Goal: Information Seeking & Learning: Learn about a topic

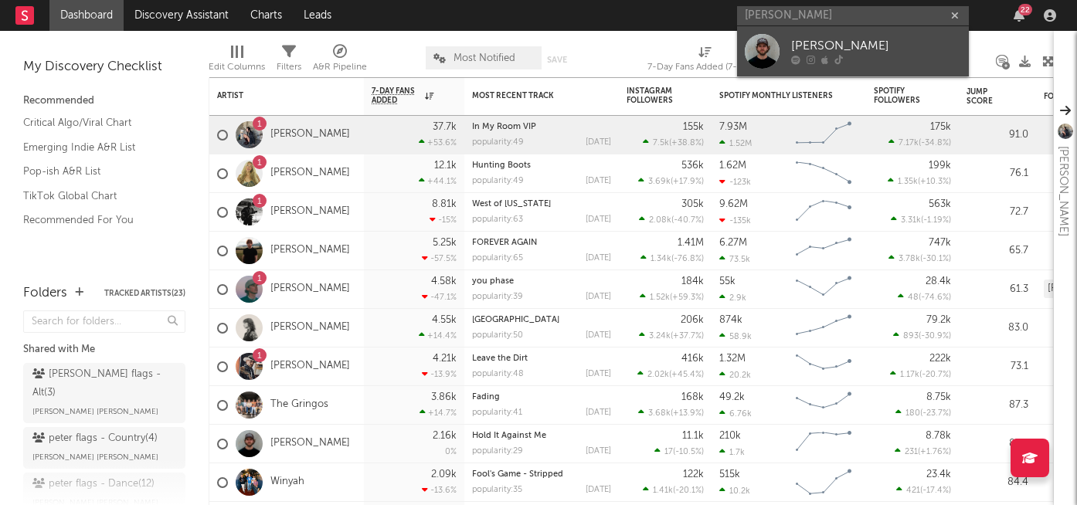
type input "[PERSON_NAME]"
click at [855, 46] on div "[PERSON_NAME]" at bounding box center [876, 46] width 170 height 19
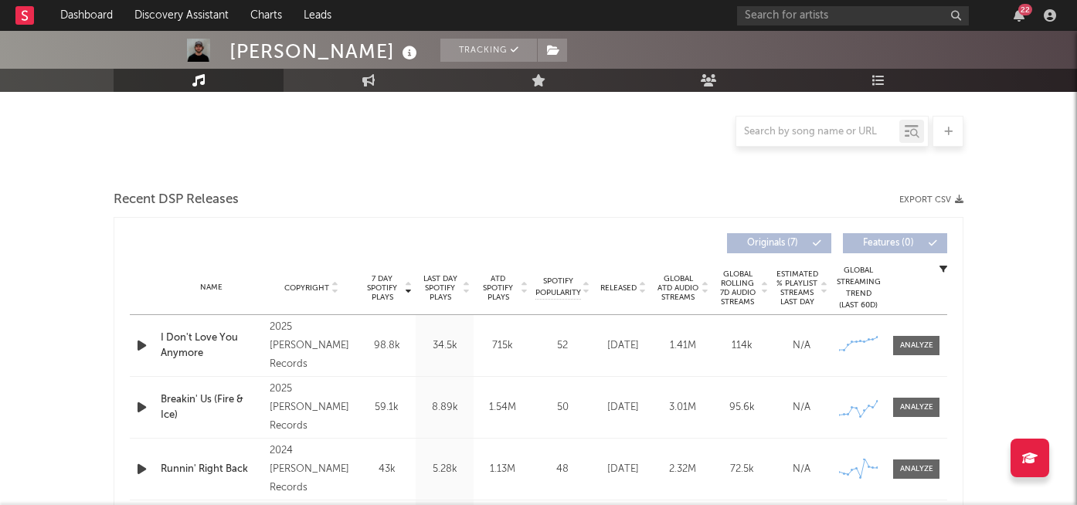
select select "6m"
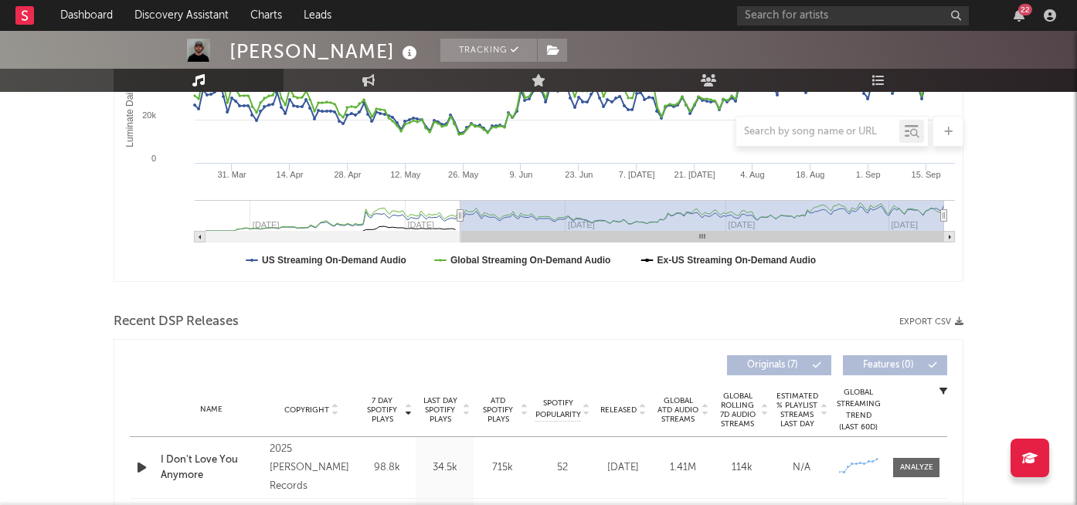
scroll to position [720, 0]
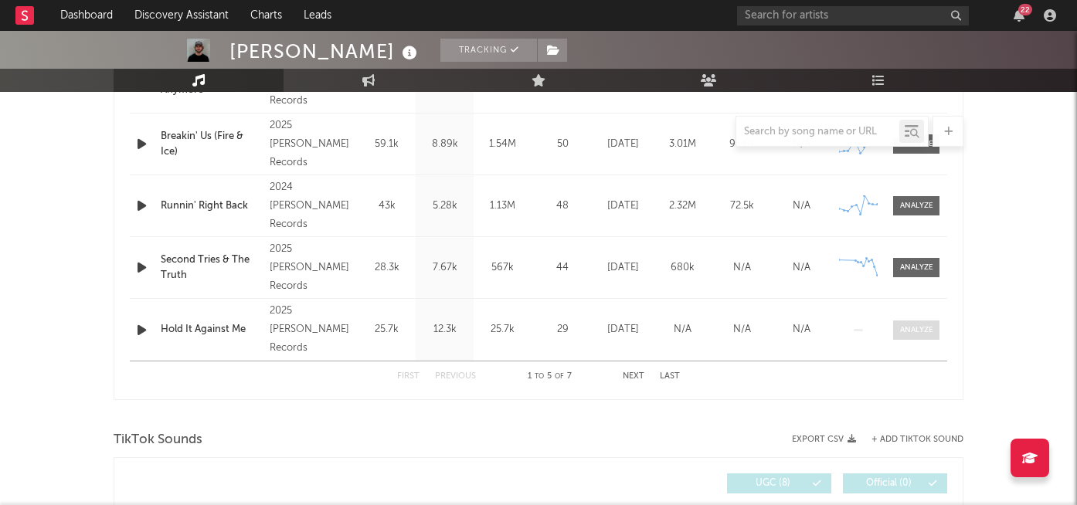
click at [898, 332] on span at bounding box center [916, 330] width 46 height 19
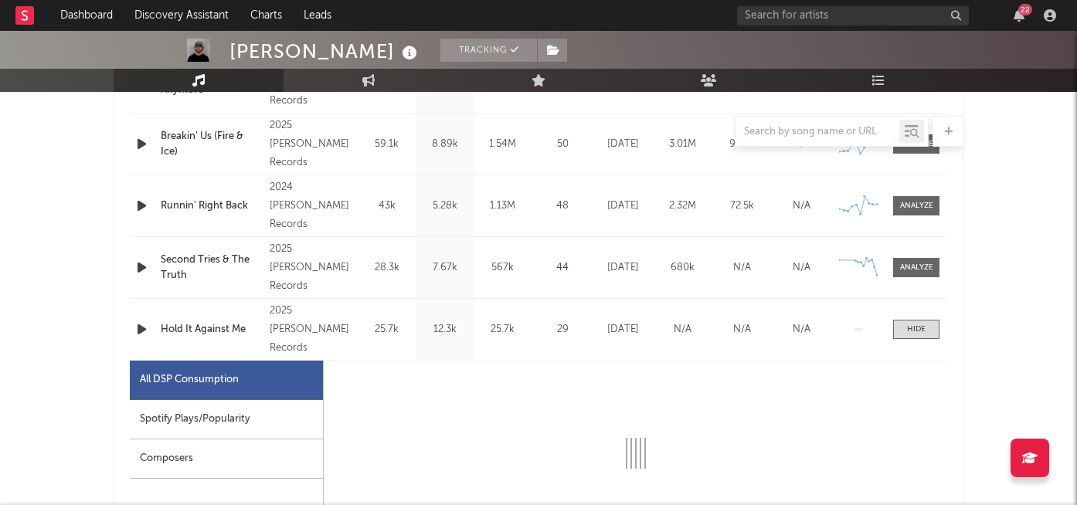
click at [175, 423] on div "Spotify Plays/Popularity" at bounding box center [226, 419] width 193 height 39
select select "1w"
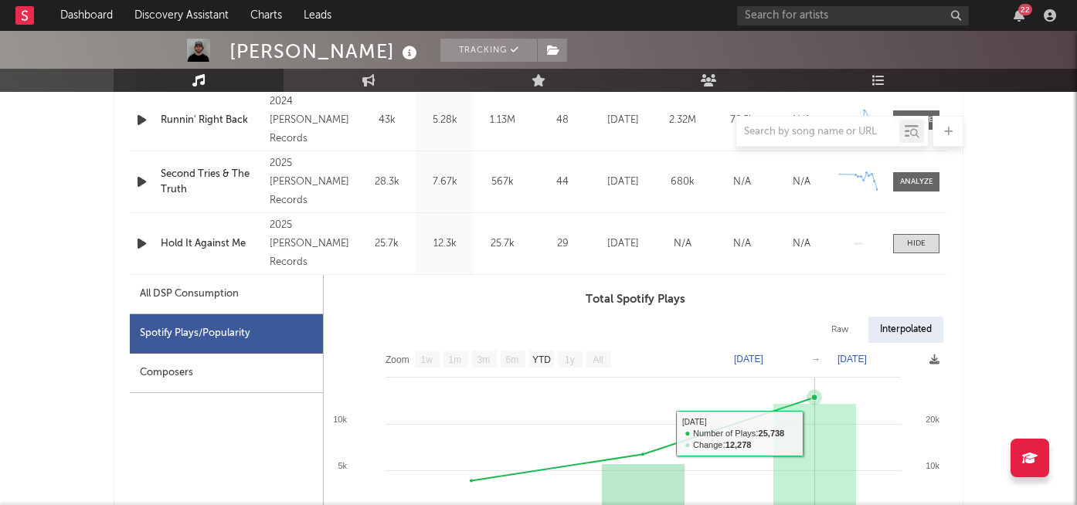
scroll to position [791, 0]
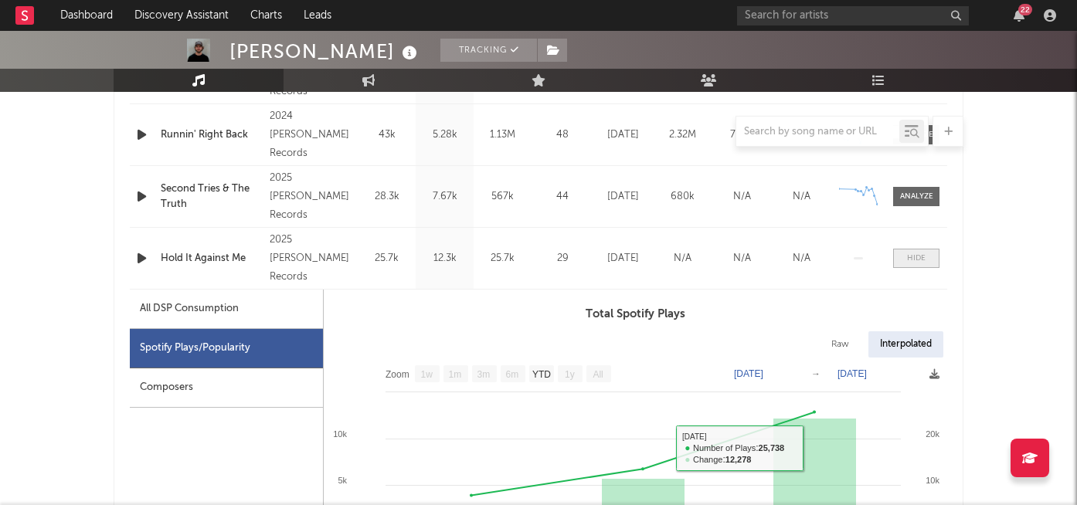
click at [912, 260] on div at bounding box center [916, 259] width 19 height 12
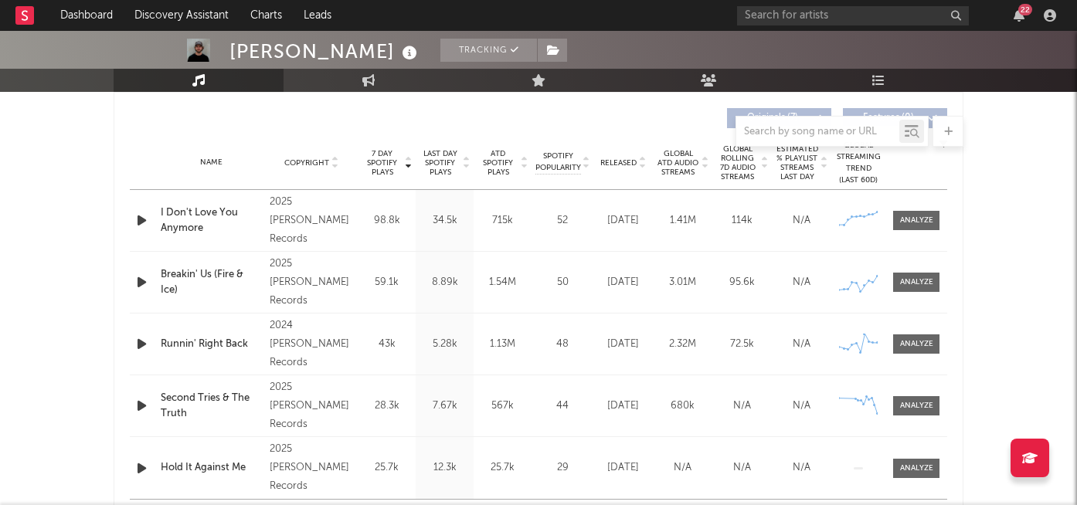
scroll to position [584, 0]
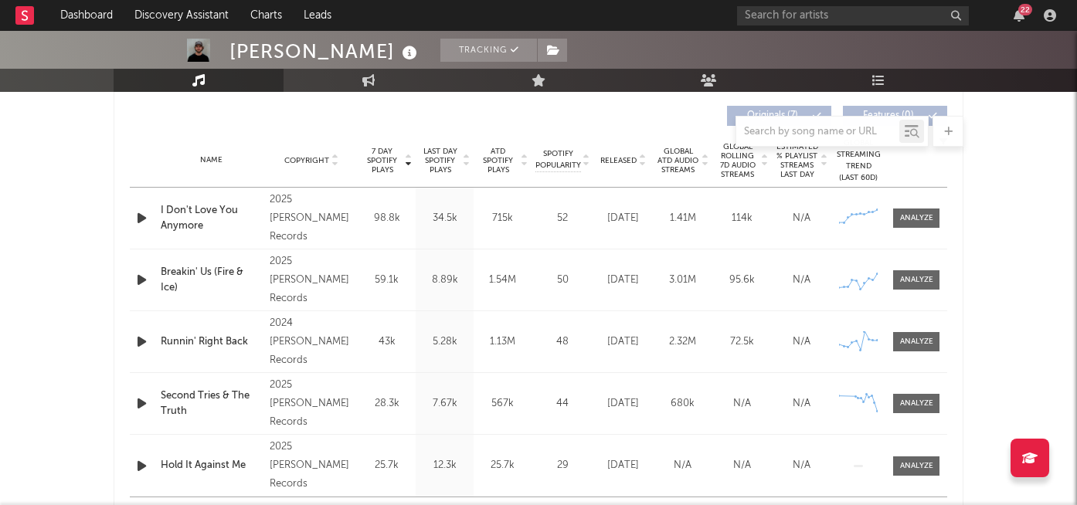
click at [607, 166] on div "Released" at bounding box center [623, 161] width 52 height 12
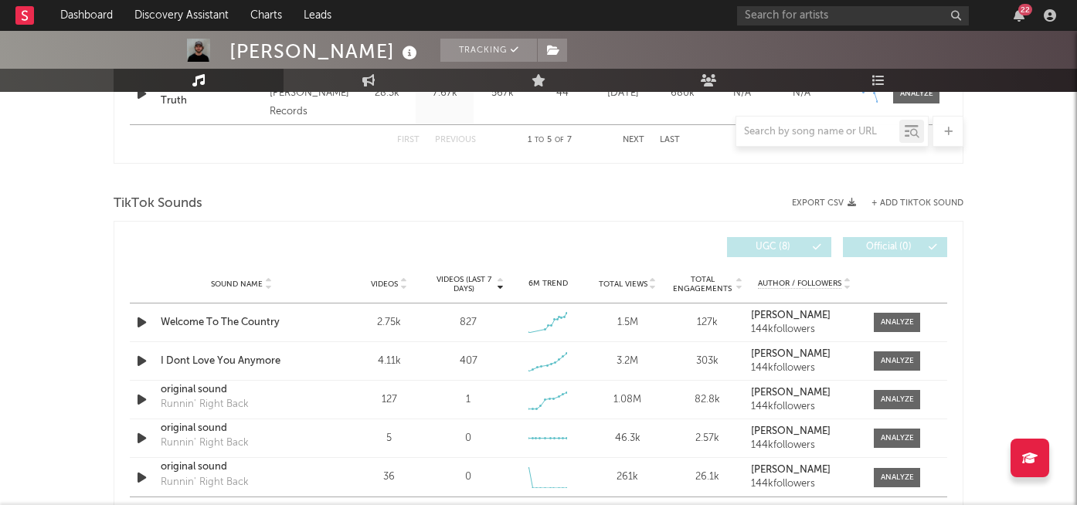
scroll to position [967, 0]
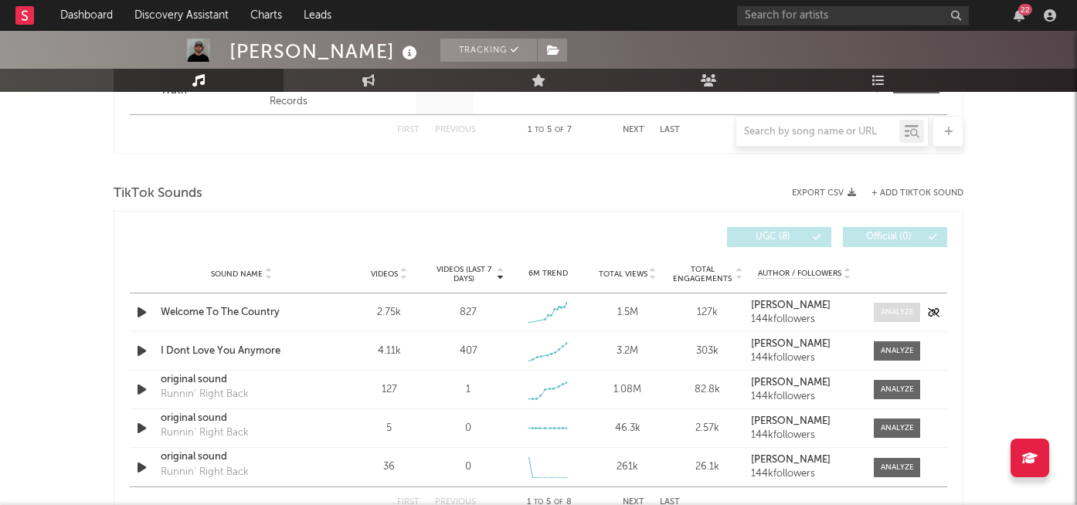
click at [888, 304] on span at bounding box center [897, 312] width 46 height 19
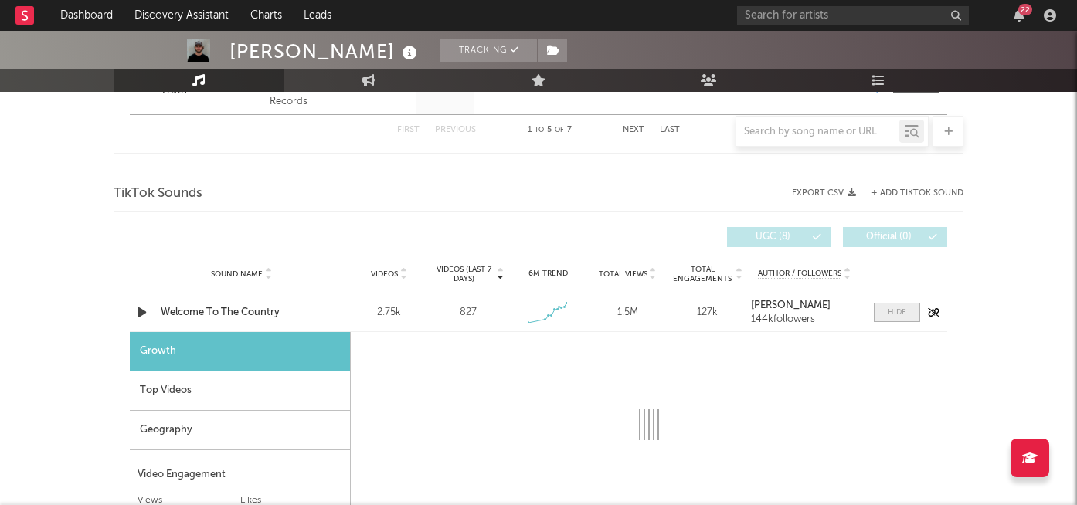
select select "1w"
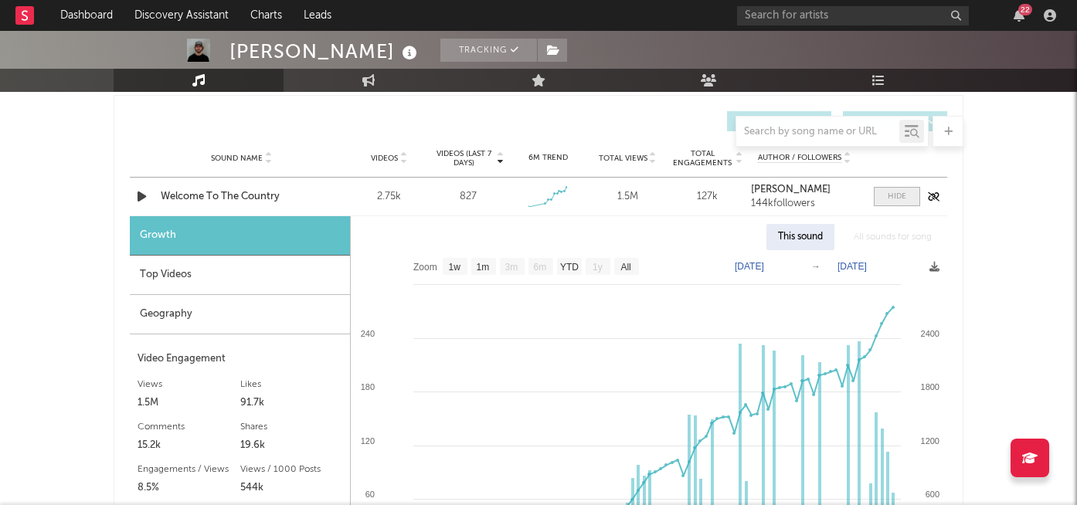
scroll to position [1103, 0]
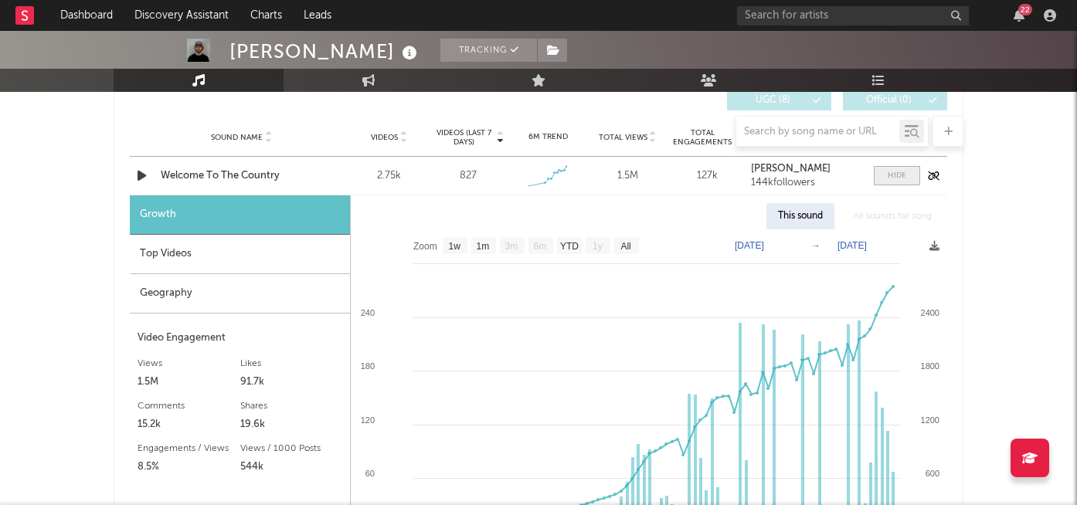
click at [895, 181] on div at bounding box center [897, 176] width 19 height 12
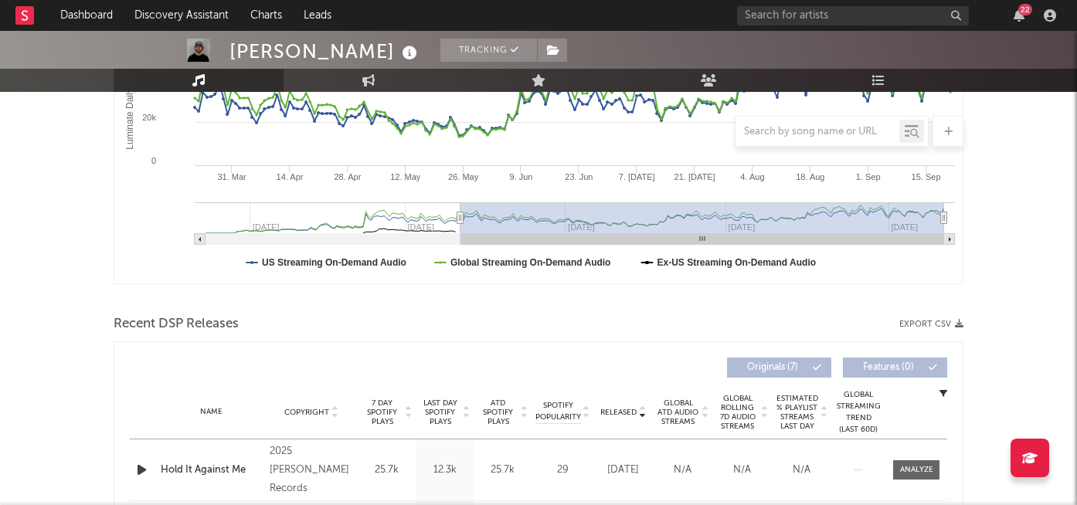
scroll to position [284, 0]
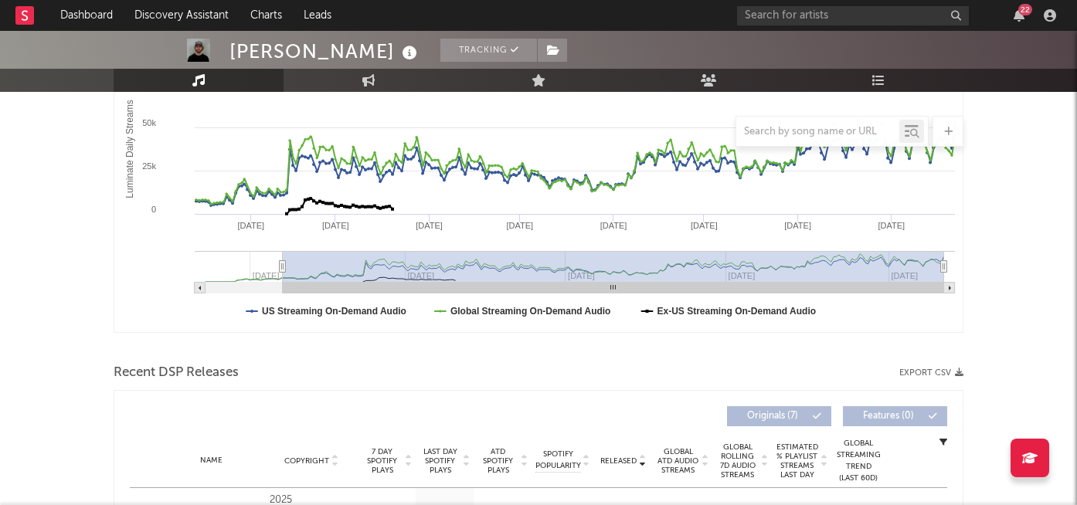
type input "[DATE]"
select select "All"
type input "[DATE]"
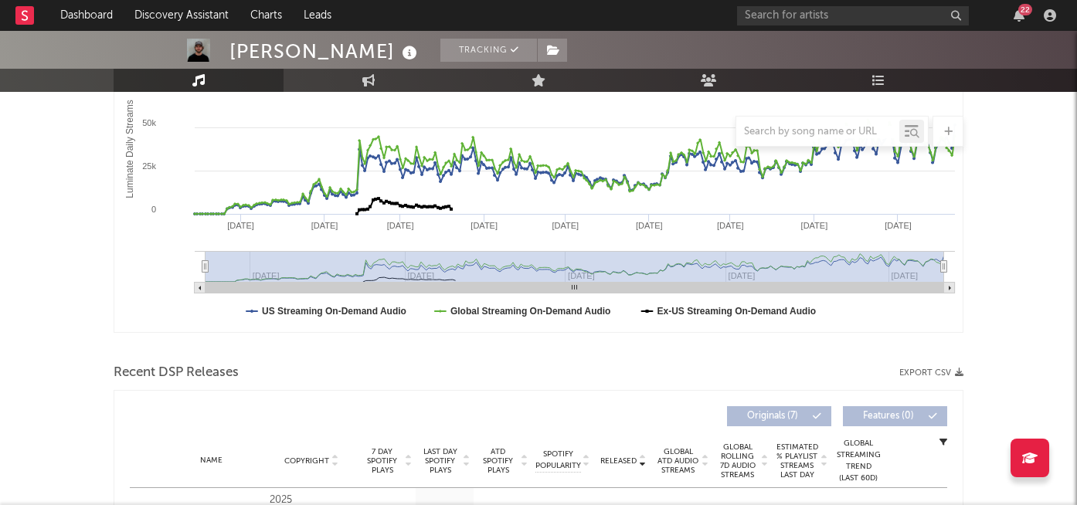
drag, startPoint x: 463, startPoint y: 267, endPoint x: 95, endPoint y: 274, distance: 367.9
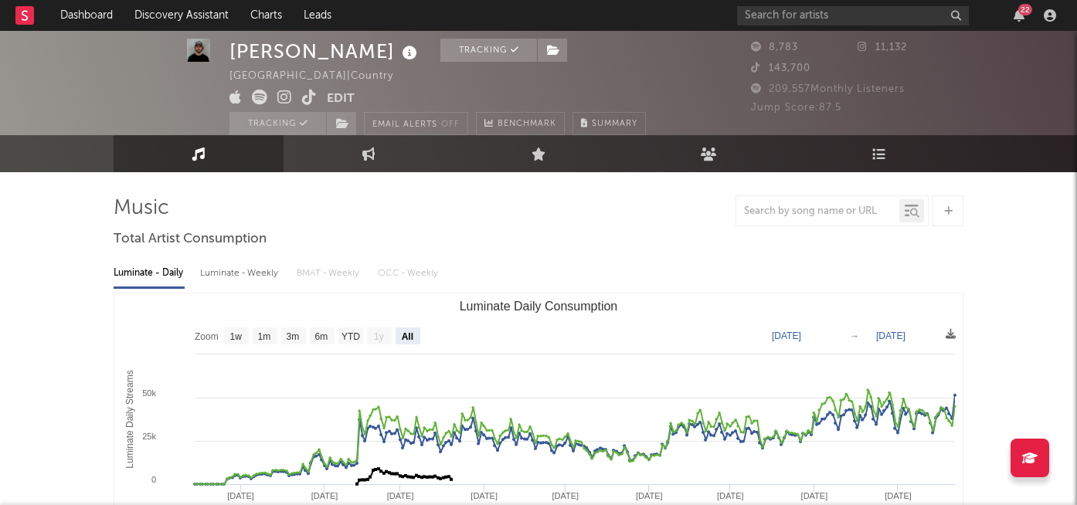
scroll to position [0, 0]
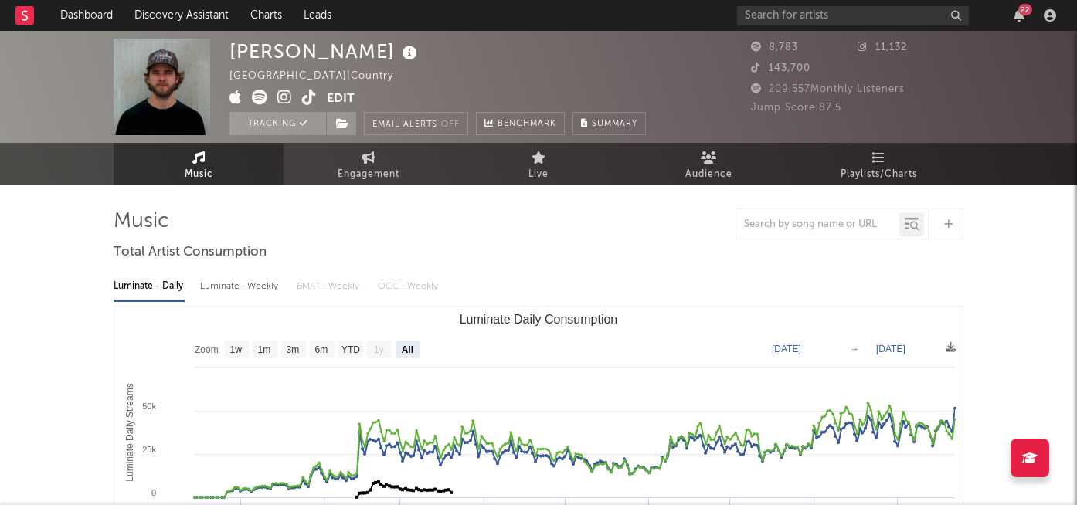
click at [276, 101] on span at bounding box center [277, 99] width 97 height 19
click at [283, 99] on icon at bounding box center [284, 97] width 15 height 15
